Goal: Information Seeking & Learning: Learn about a topic

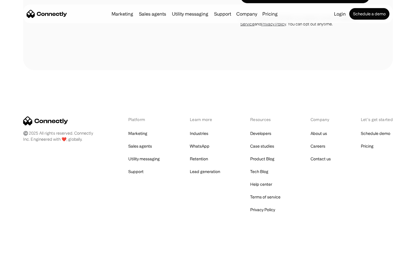
scroll to position [949, 0]
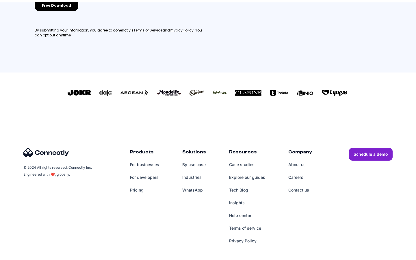
scroll to position [260, 0]
